Goal: Check status: Check status

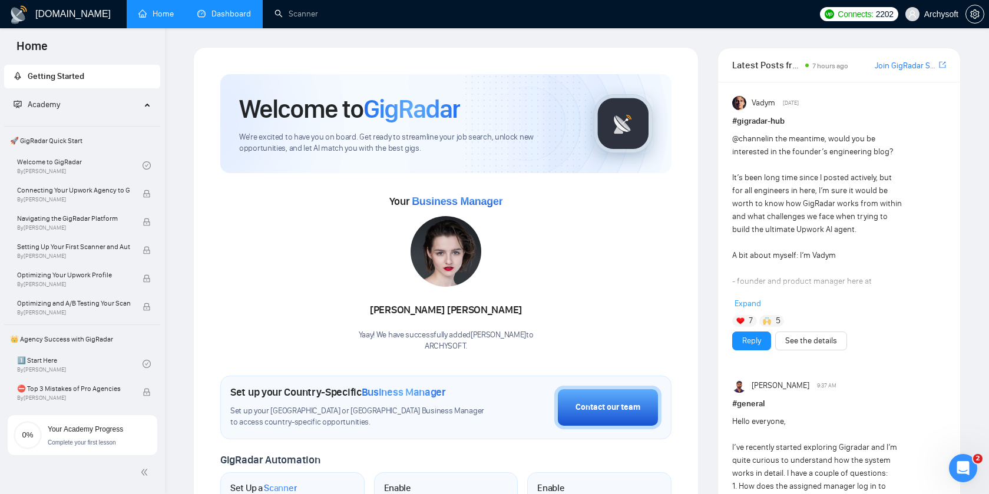
click at [219, 18] on link "Dashboard" at bounding box center [224, 14] width 54 height 10
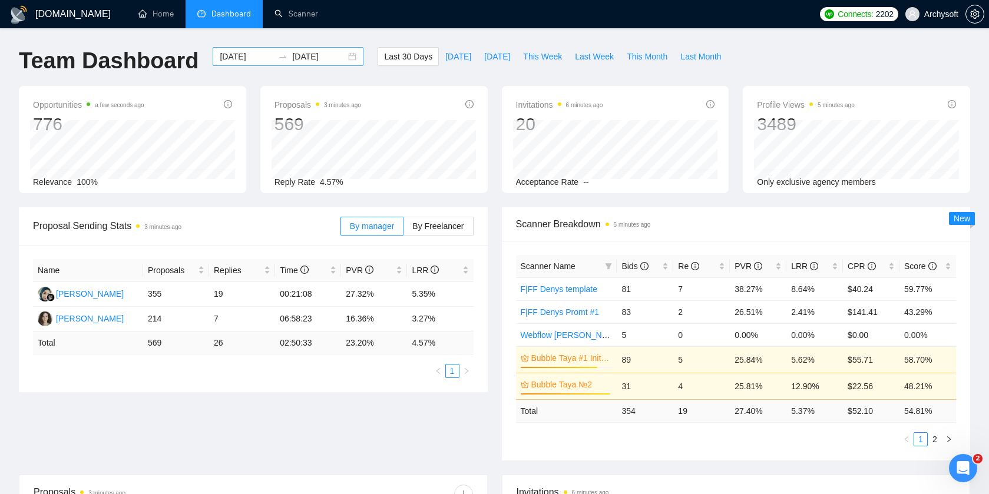
click at [345, 58] on div "[DATE] [DATE]" at bounding box center [288, 56] width 151 height 19
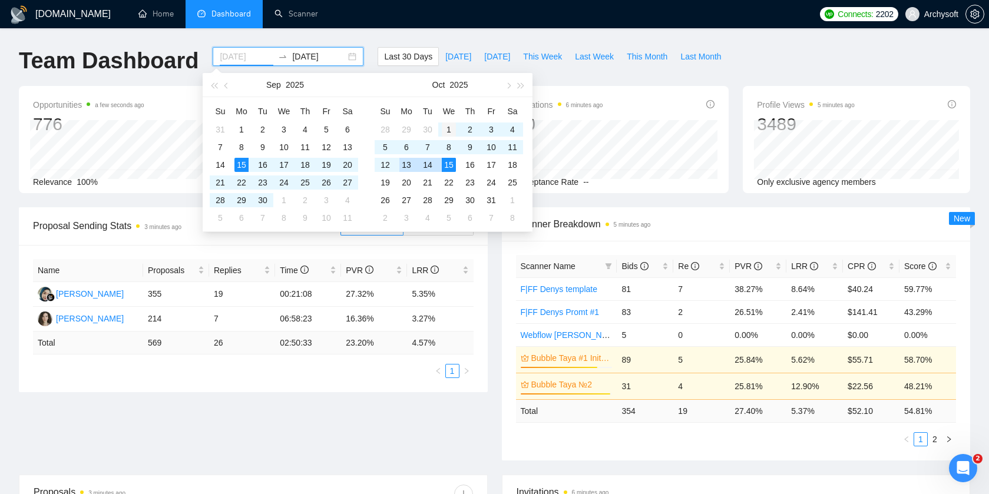
type input "[DATE]"
click at [451, 130] on div "1" at bounding box center [449, 130] width 14 height 14
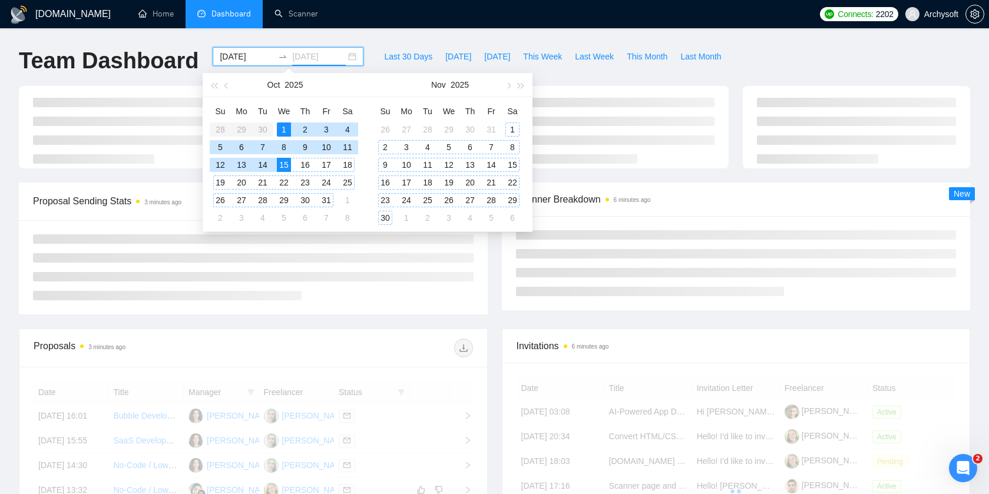
type input "[DATE]"
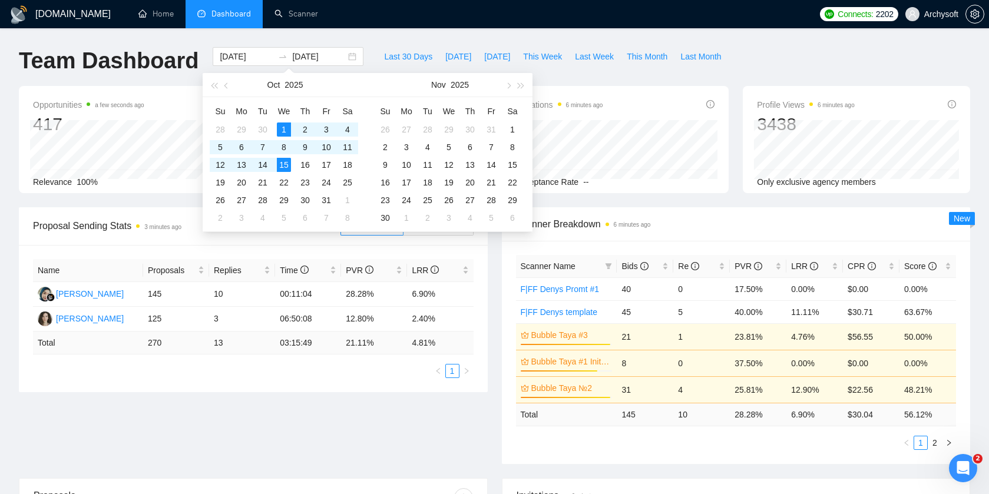
click at [489, 324] on div "Proposal Sending Stats 3 minutes ago By manager By Freelancer Name Proposals Re…" at bounding box center [253, 299] width 483 height 185
